Goal: Task Accomplishment & Management: Manage account settings

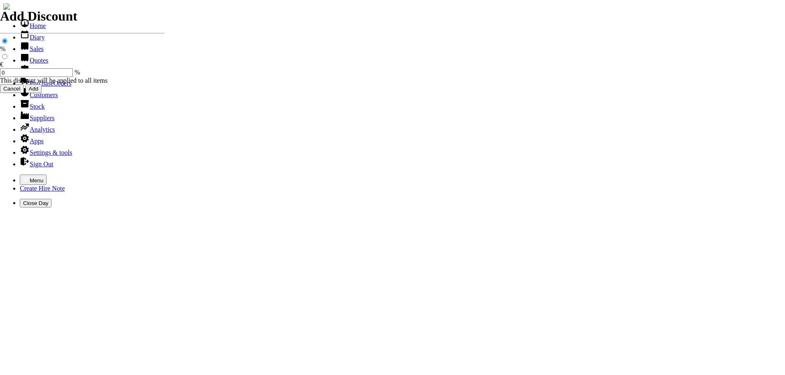
select select "HO"
click at [23, 176] on icon "button" at bounding box center [26, 179] width 7 height 7
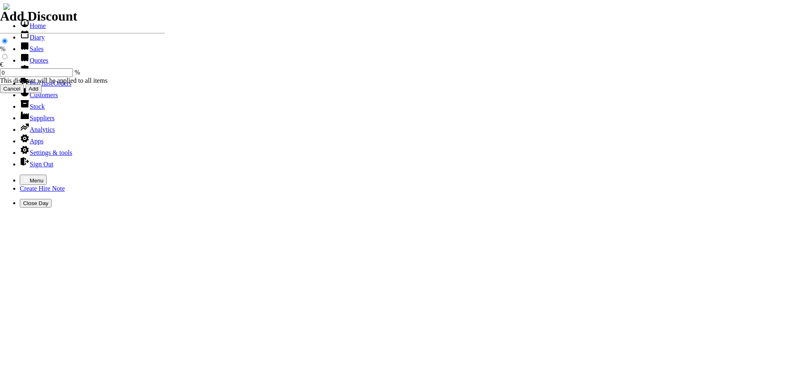
click at [24, 75] on link "Hire Notes" at bounding box center [39, 71] width 39 height 7
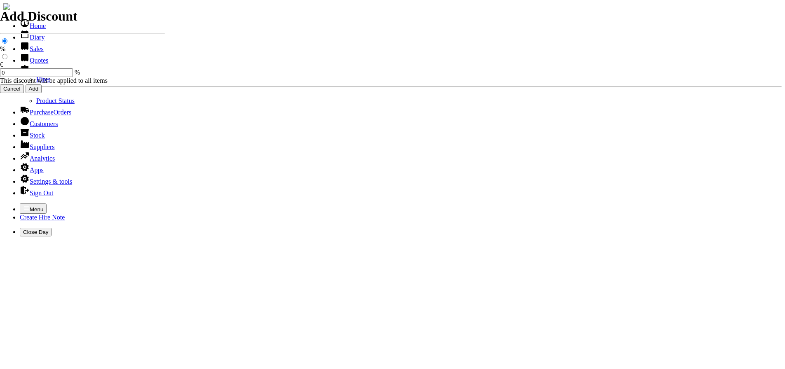
click at [36, 83] on link "Hires" at bounding box center [43, 79] width 14 height 7
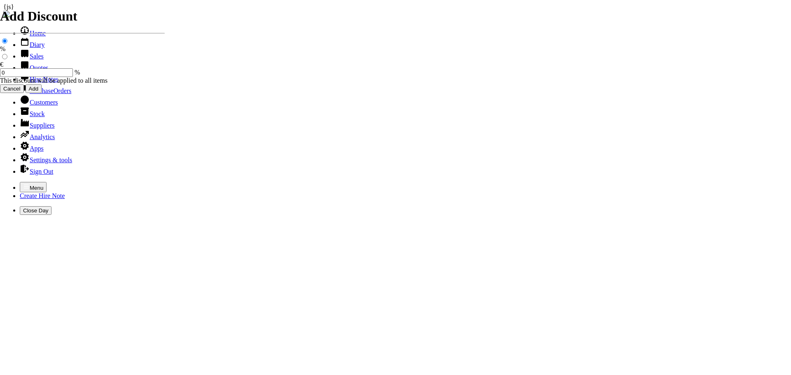
type input "[PERSON_NAME]"
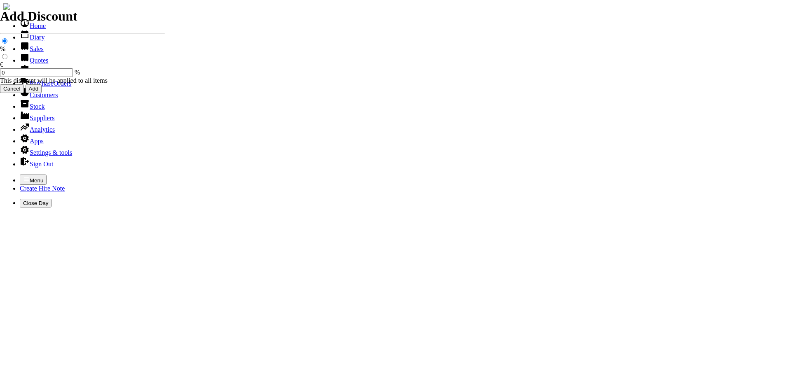
type input "[DATE]"
type input "30"
type input "First Day"
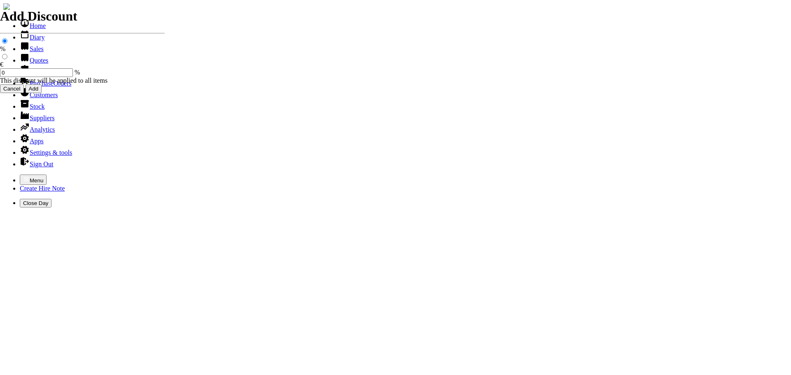
type input "16.26"
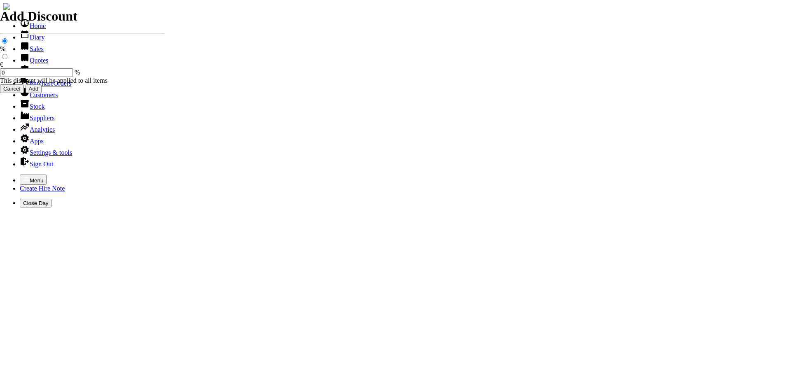
select select "HO"
select select "3"
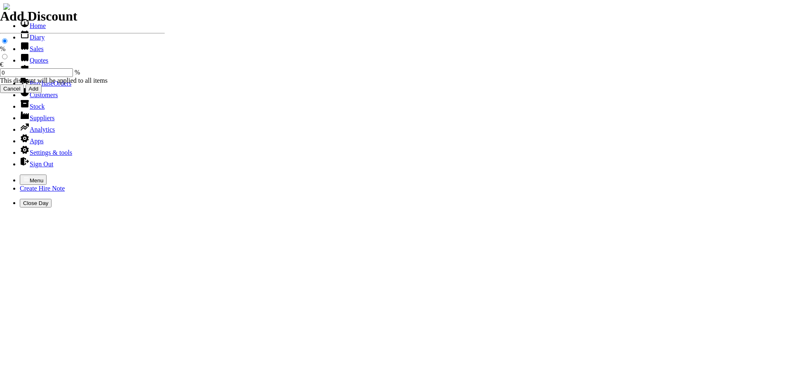
type input "101501"
type input "jimmytreacy7@gmail.com"
type input "Owen Tracey"
click at [23, 176] on icon "button" at bounding box center [26, 179] width 7 height 7
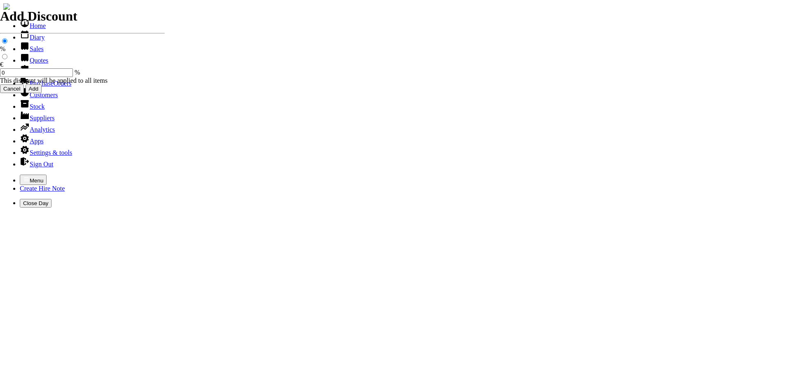
click at [27, 52] on link "Sales" at bounding box center [32, 48] width 24 height 7
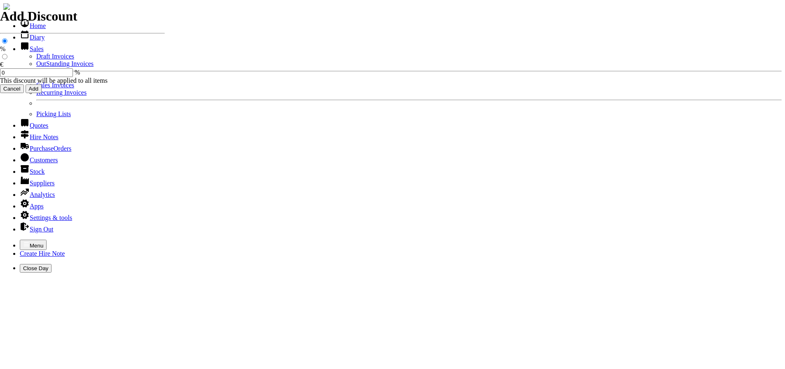
click at [36, 67] on link "OutStanding Invoices" at bounding box center [64, 63] width 57 height 7
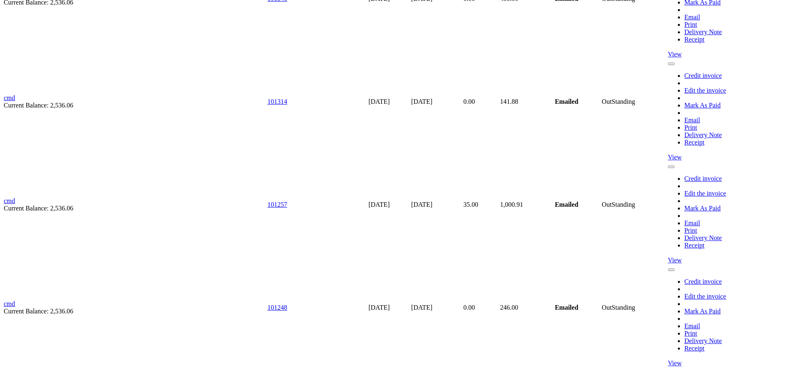
scroll to position [4345, 0]
